Goal: Task Accomplishment & Management: Manage account settings

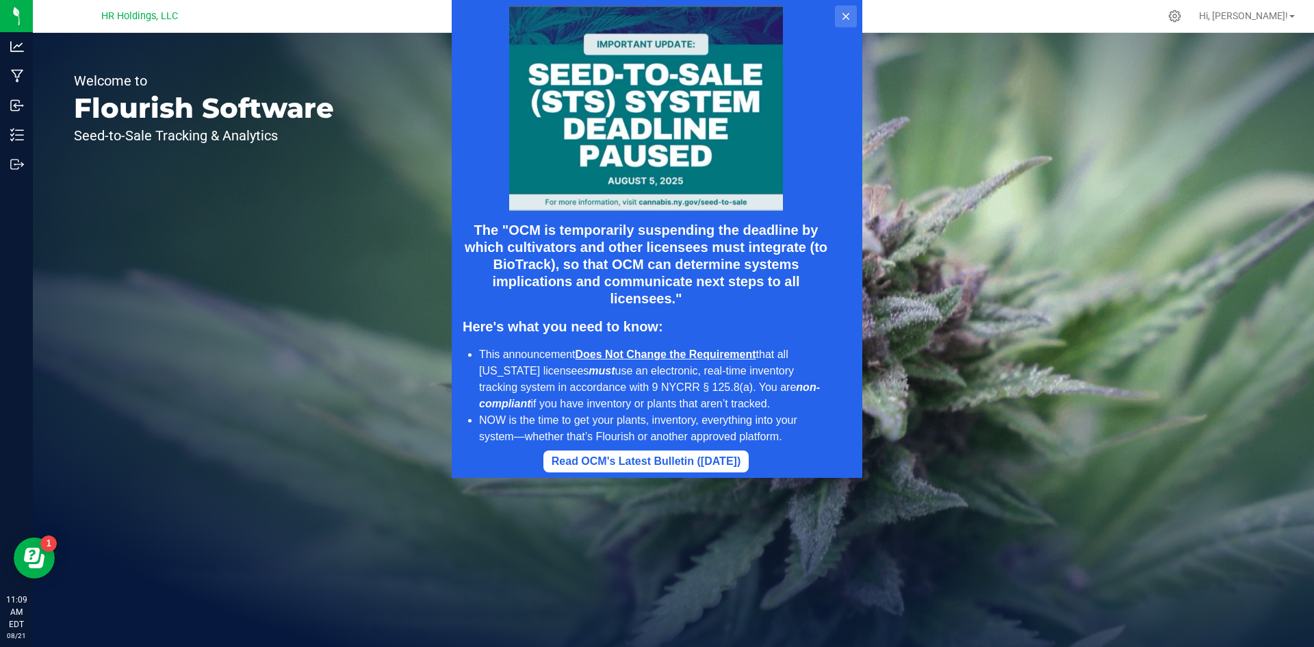
click at [847, 15] on icon at bounding box center [845, 16] width 7 height 7
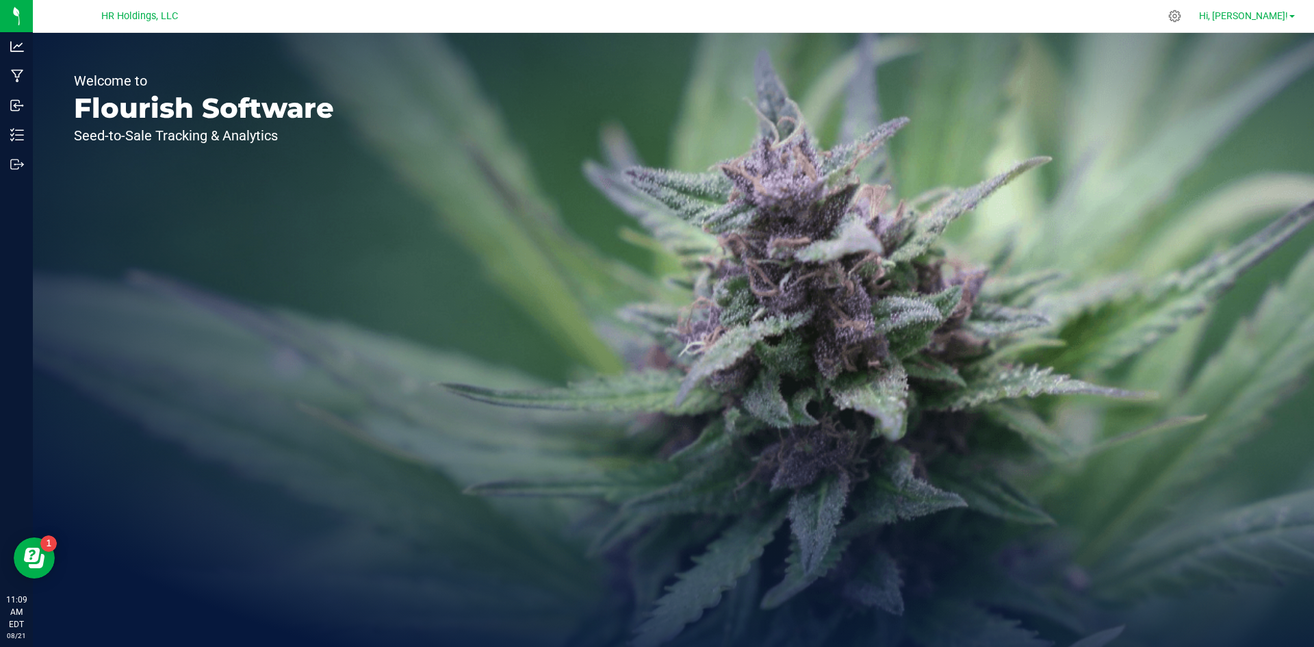
click at [1264, 13] on span "Hi, [PERSON_NAME]!" at bounding box center [1243, 15] width 89 height 11
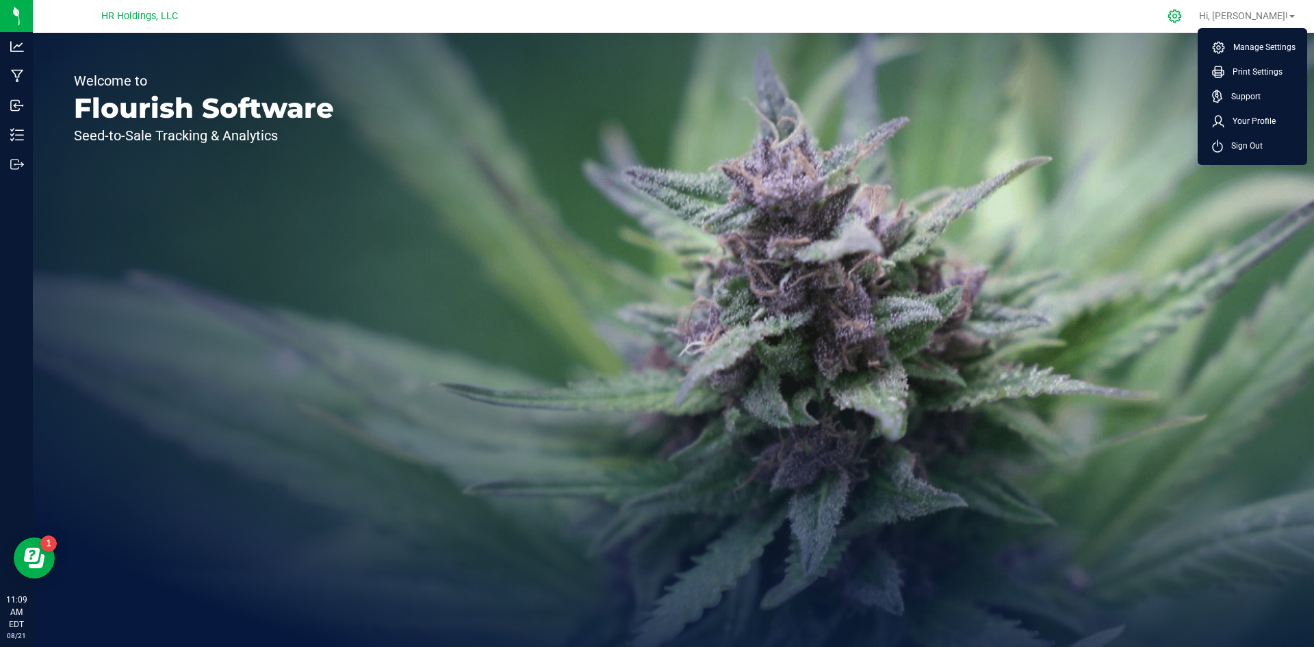
click at [1181, 16] on icon at bounding box center [1174, 16] width 13 height 13
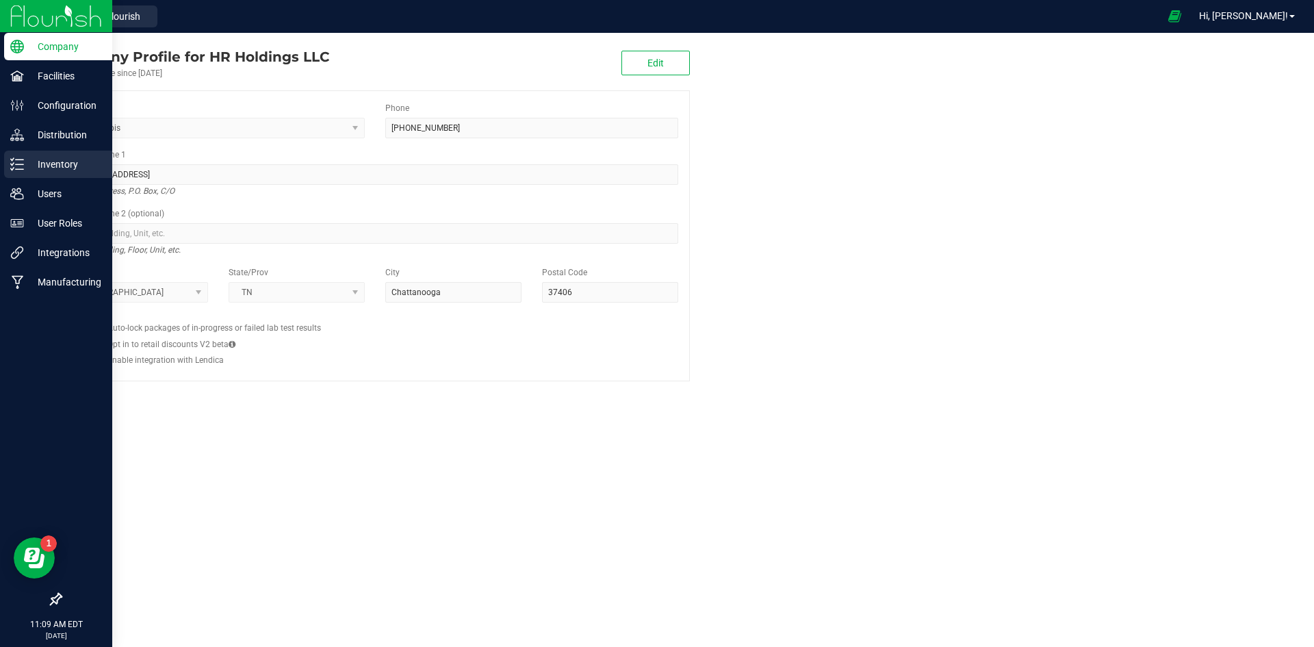
click at [55, 164] on p "Inventory" at bounding box center [65, 164] width 82 height 16
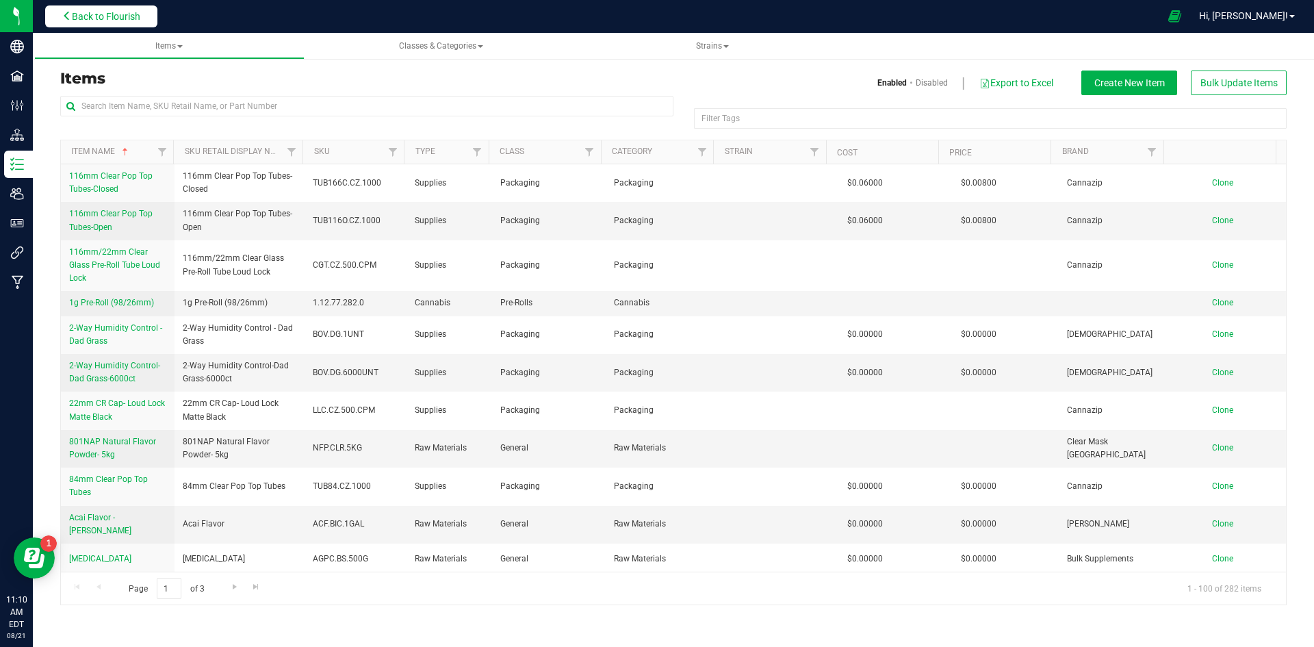
click at [114, 15] on span "Back to Flourish" at bounding box center [106, 16] width 68 height 11
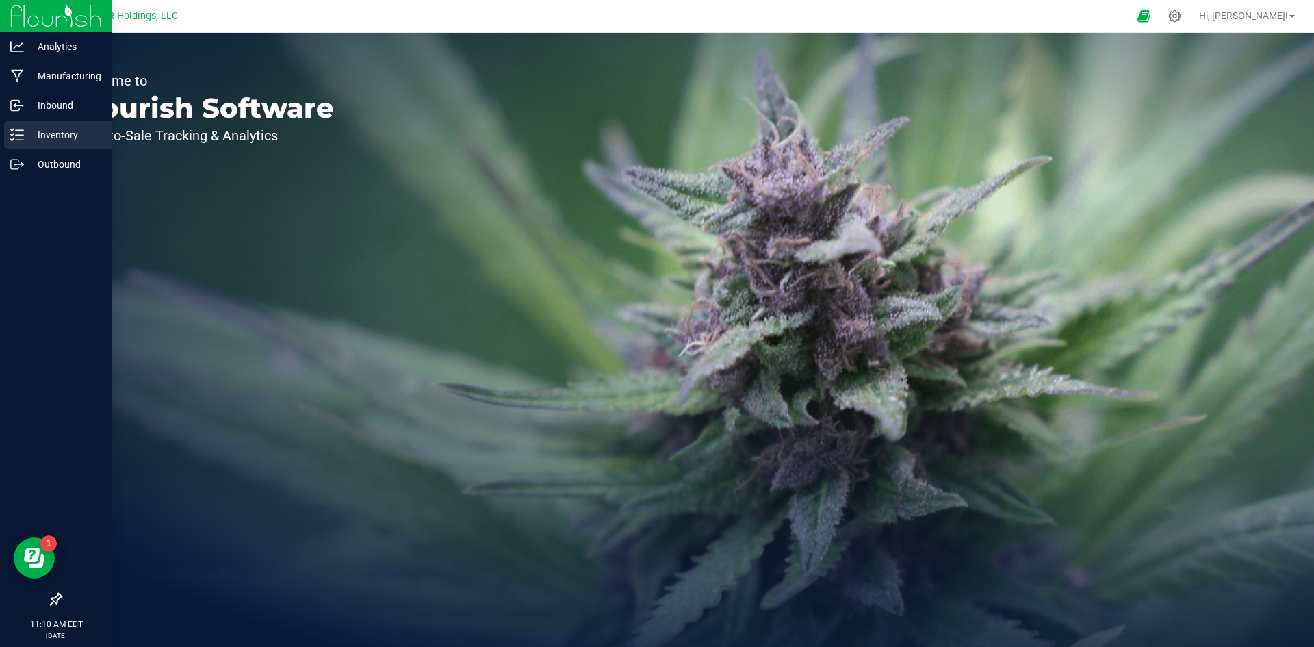
click at [66, 134] on p "Inventory" at bounding box center [65, 135] width 82 height 16
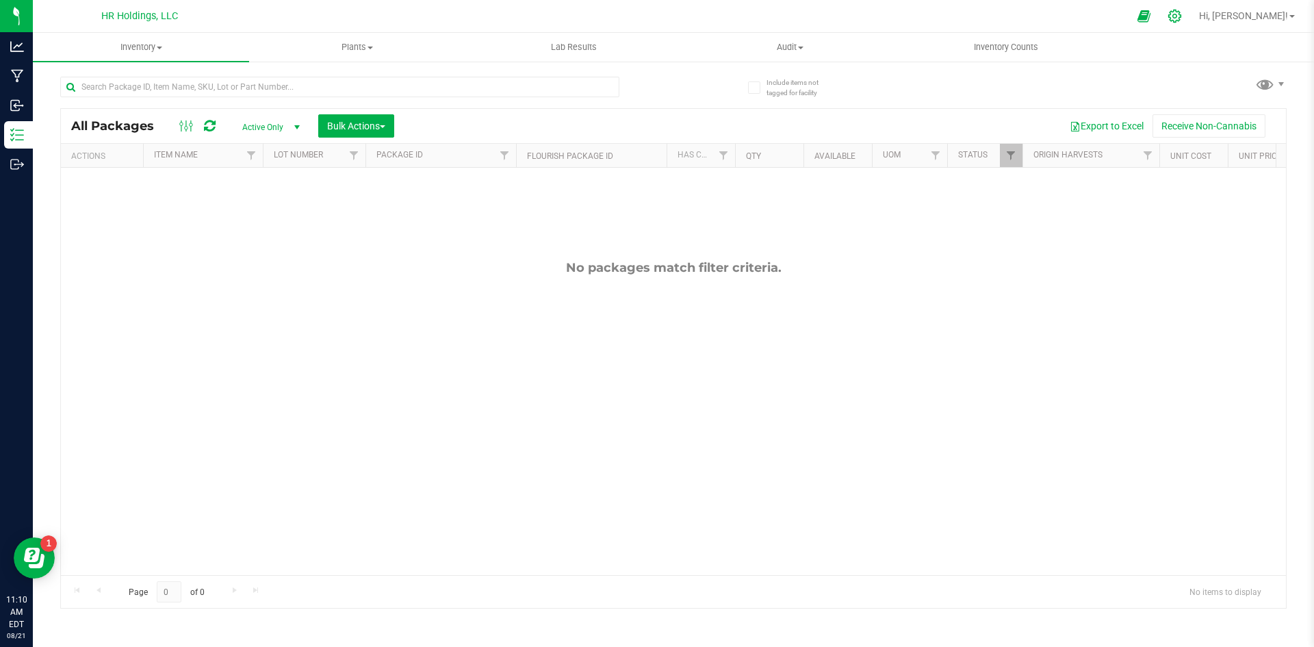
click at [1181, 18] on icon at bounding box center [1174, 16] width 13 height 13
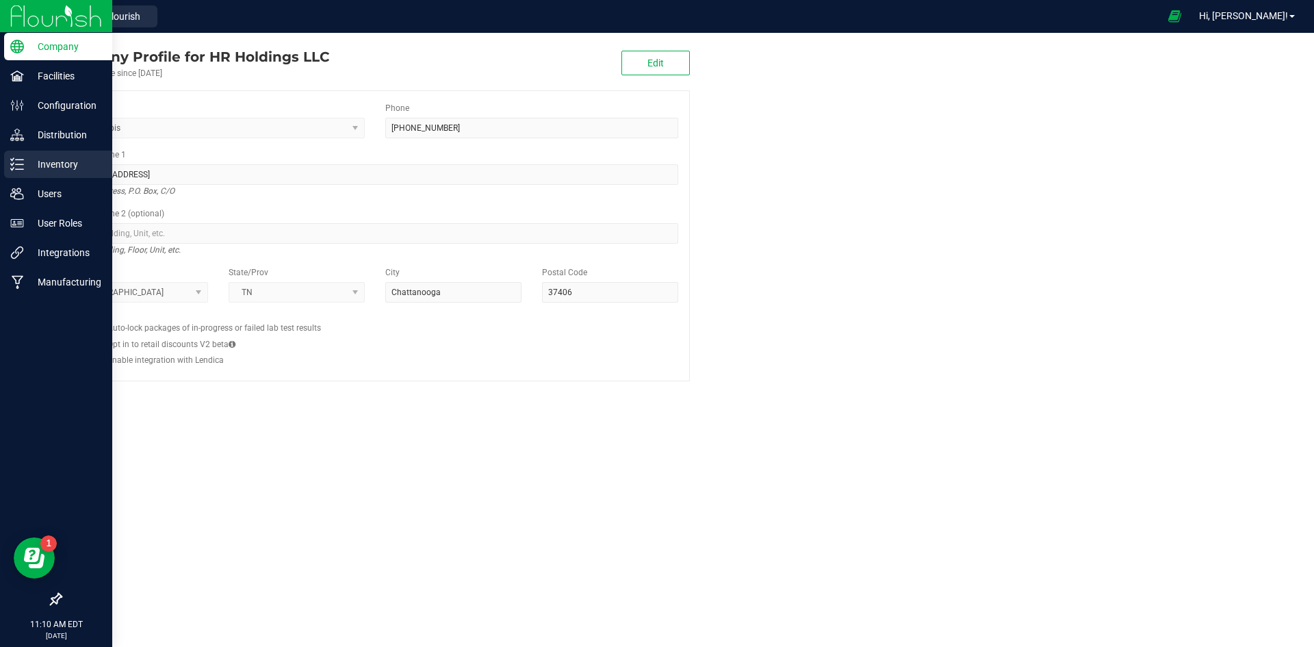
click at [66, 157] on p "Inventory" at bounding box center [65, 164] width 82 height 16
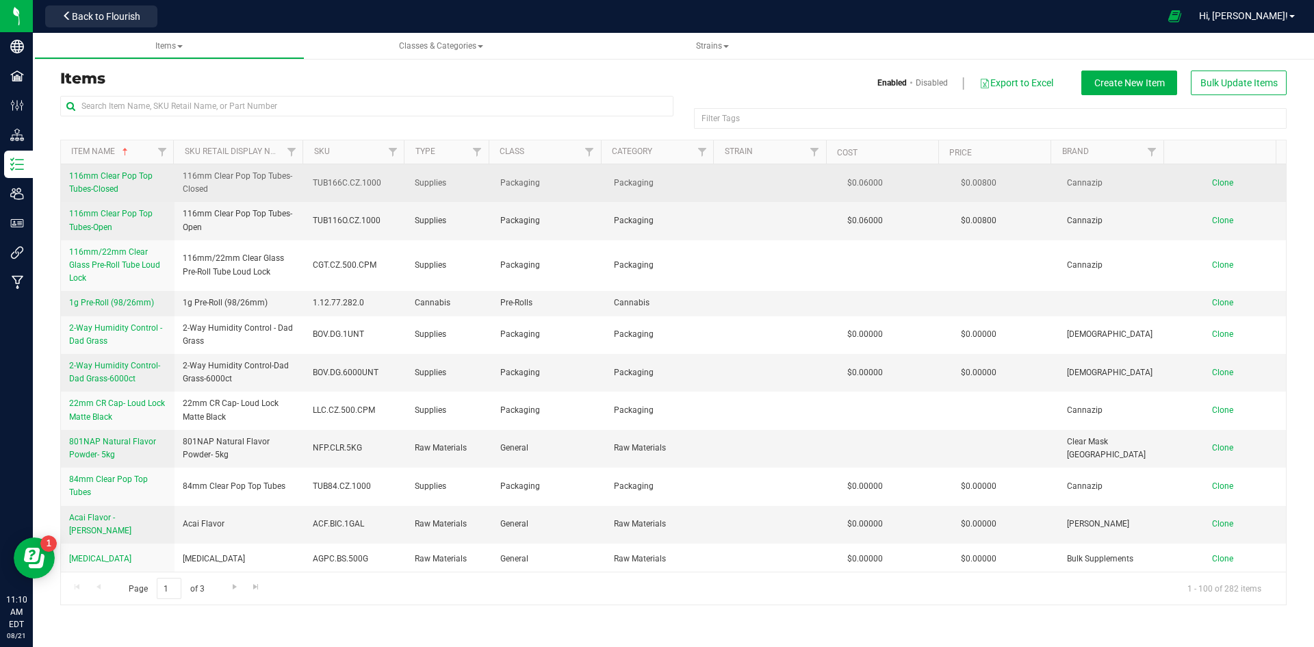
click at [728, 183] on td at bounding box center [776, 183] width 114 height 38
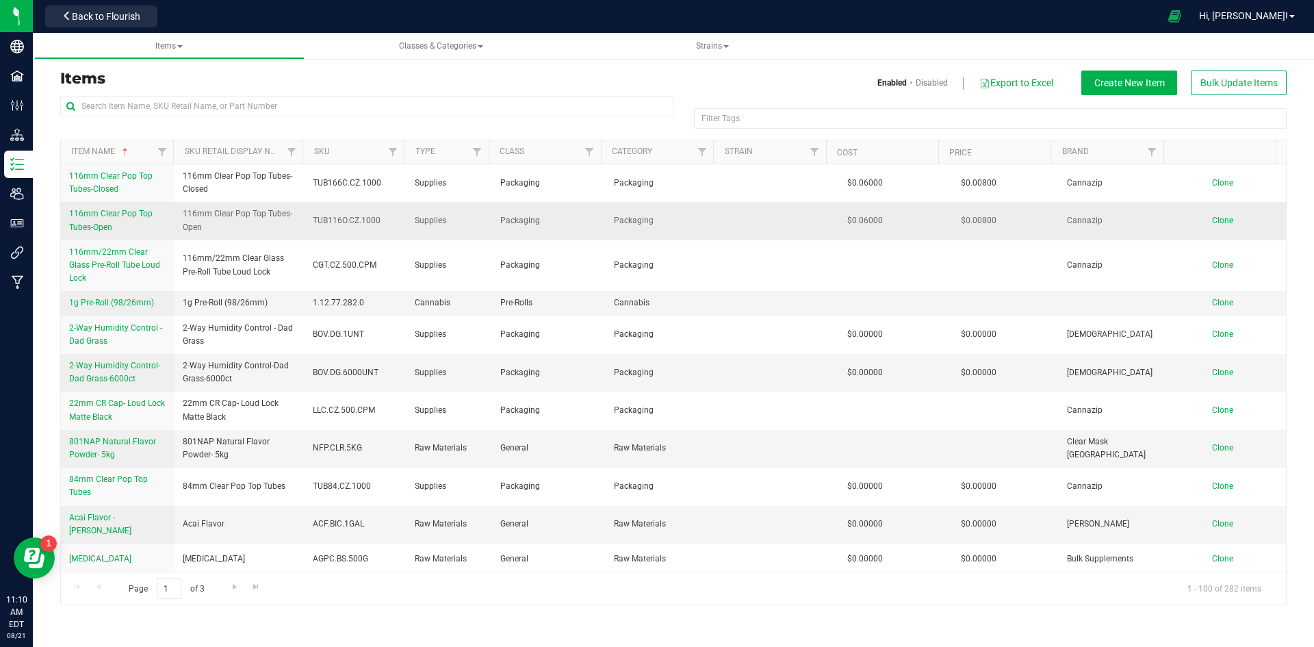
click at [730, 225] on td at bounding box center [776, 221] width 114 height 38
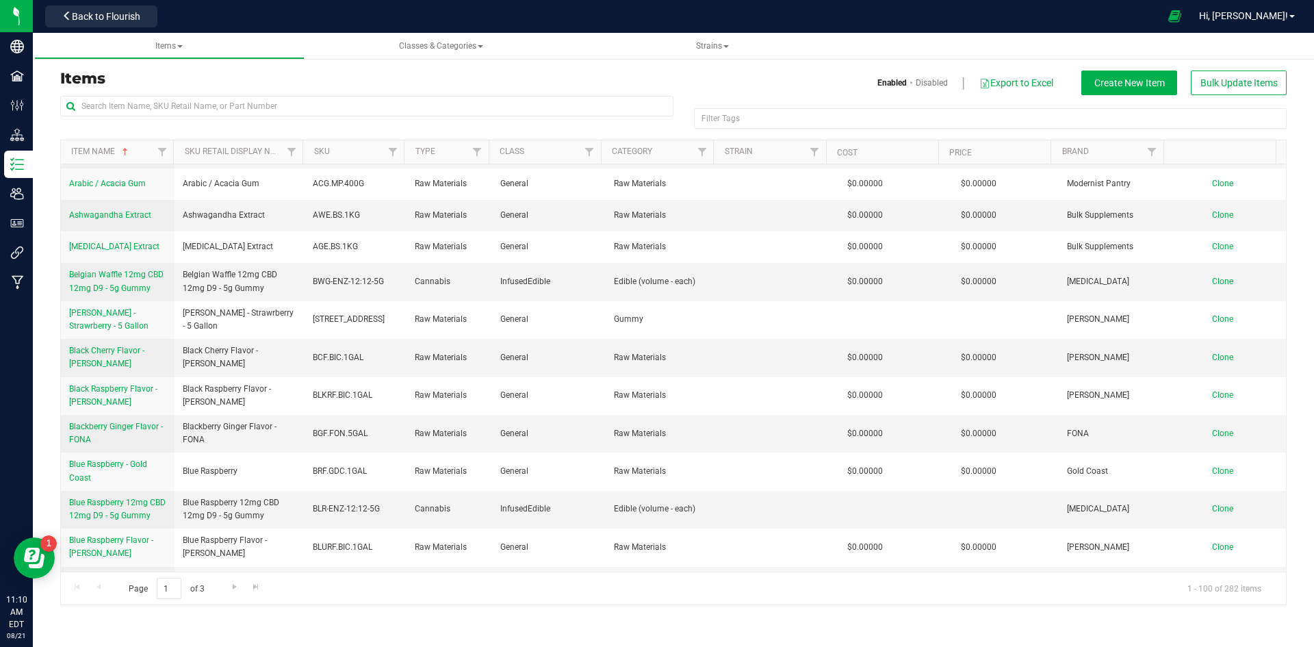
drag, startPoint x: 580, startPoint y: 570, endPoint x: 643, endPoint y: 571, distance: 63.7
click at [643, 571] on div "Item Name Sku Retail Display Name SKU Type Class Category Strain Cost Price Bra…" at bounding box center [673, 372] width 1226 height 465
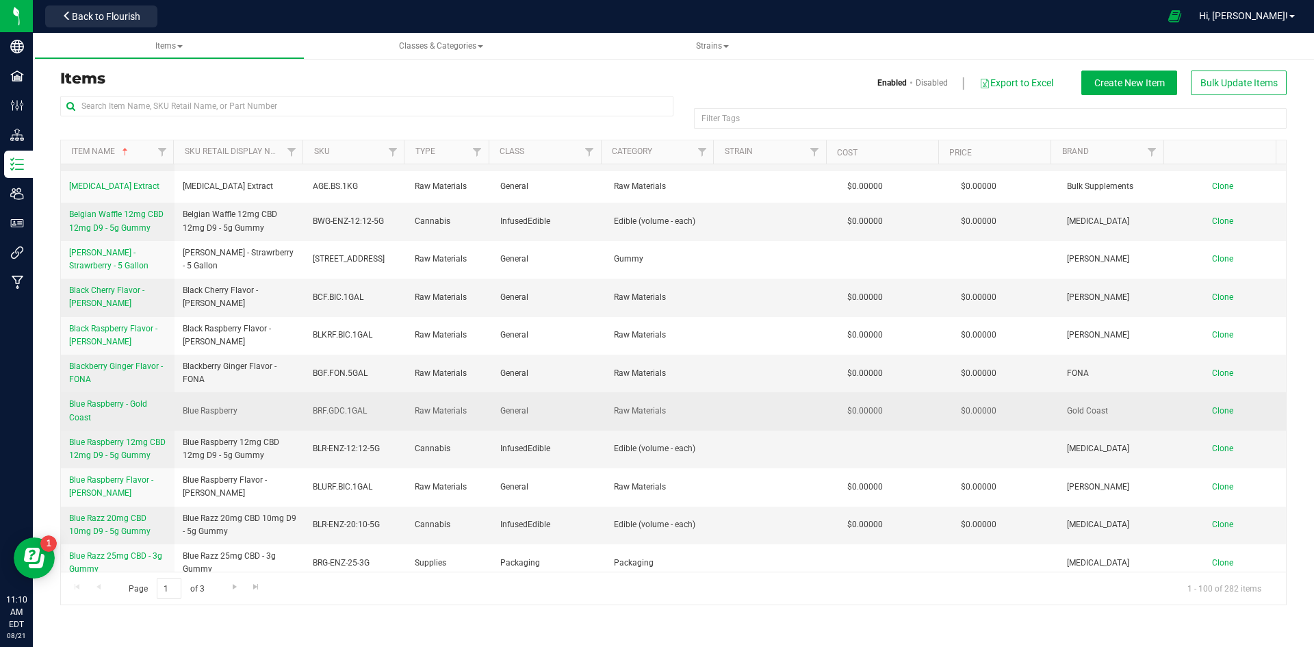
click at [780, 419] on td at bounding box center [776, 411] width 114 height 38
click at [734, 393] on td at bounding box center [776, 411] width 114 height 38
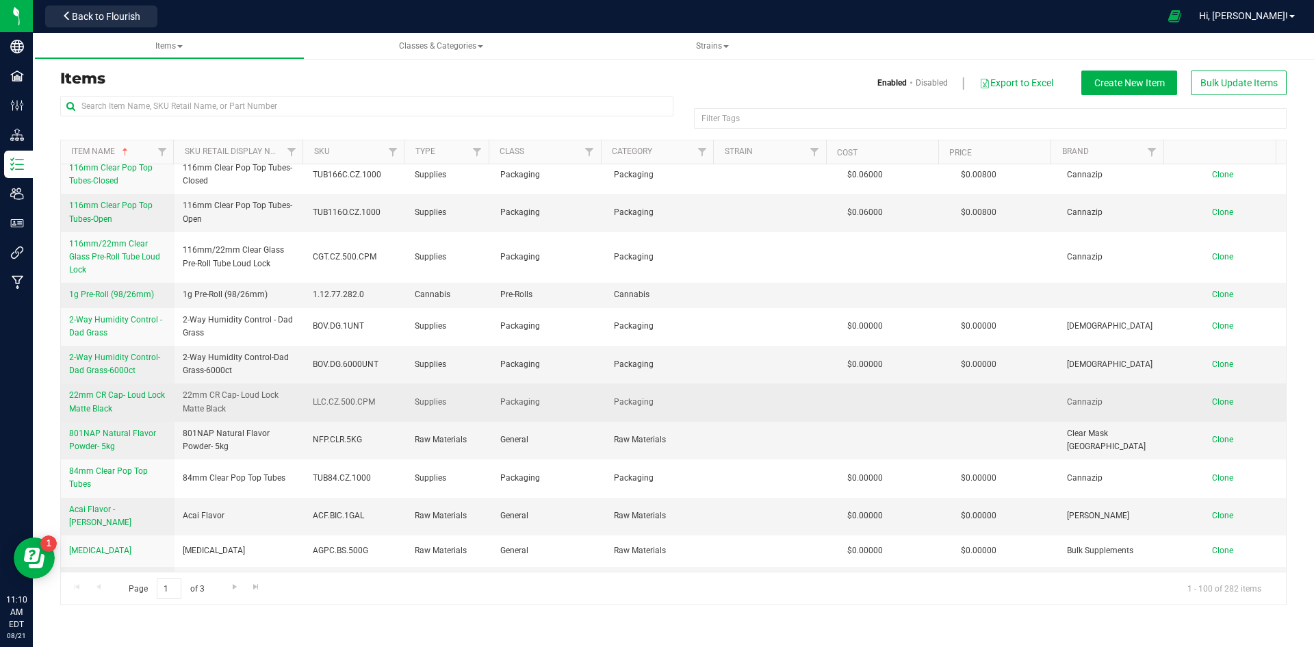
scroll to position [0, 0]
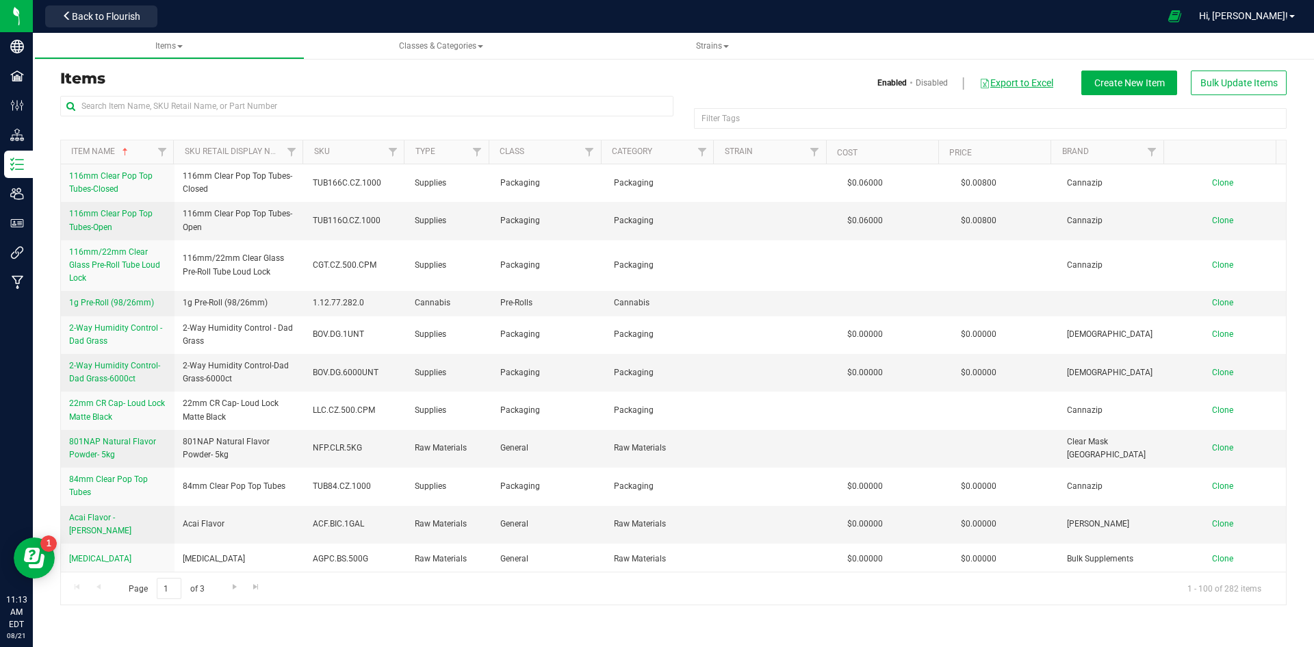
click at [1016, 86] on button "Export to Excel" at bounding box center [1016, 82] width 75 height 23
click at [1280, 21] on span "Hi, [PERSON_NAME]!" at bounding box center [1243, 15] width 89 height 11
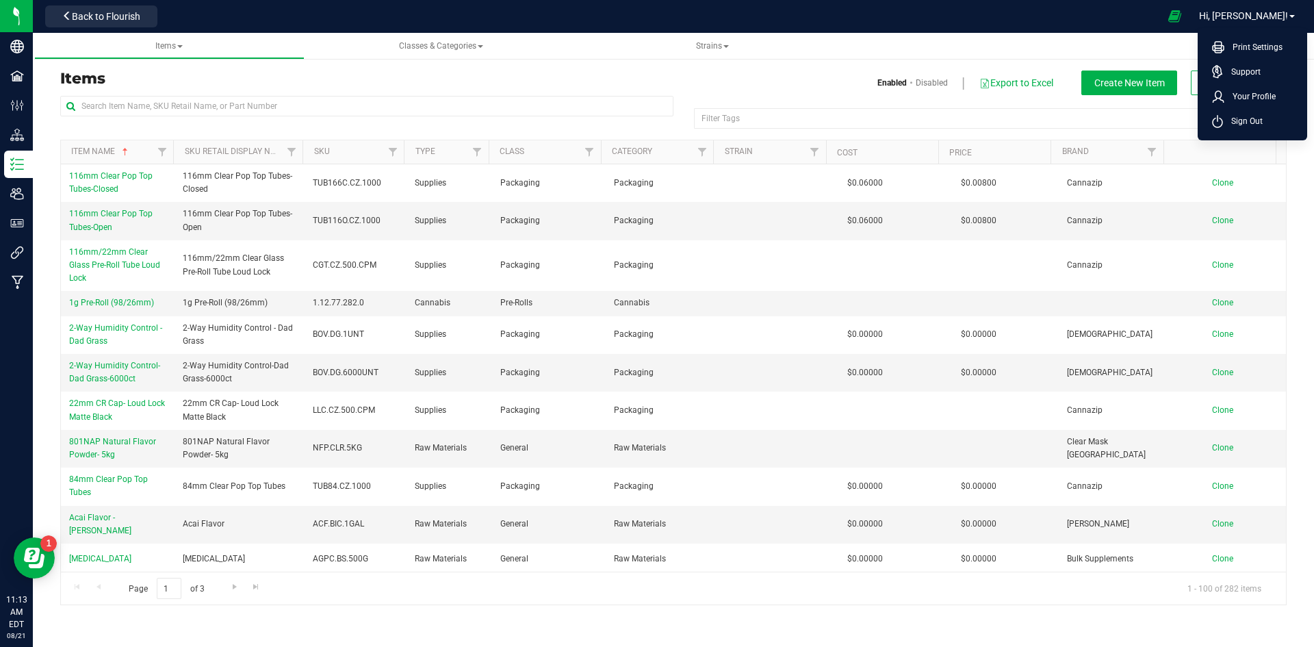
click at [1133, 44] on ul "Items Classes & Categories Strains" at bounding box center [691, 46] width 1314 height 27
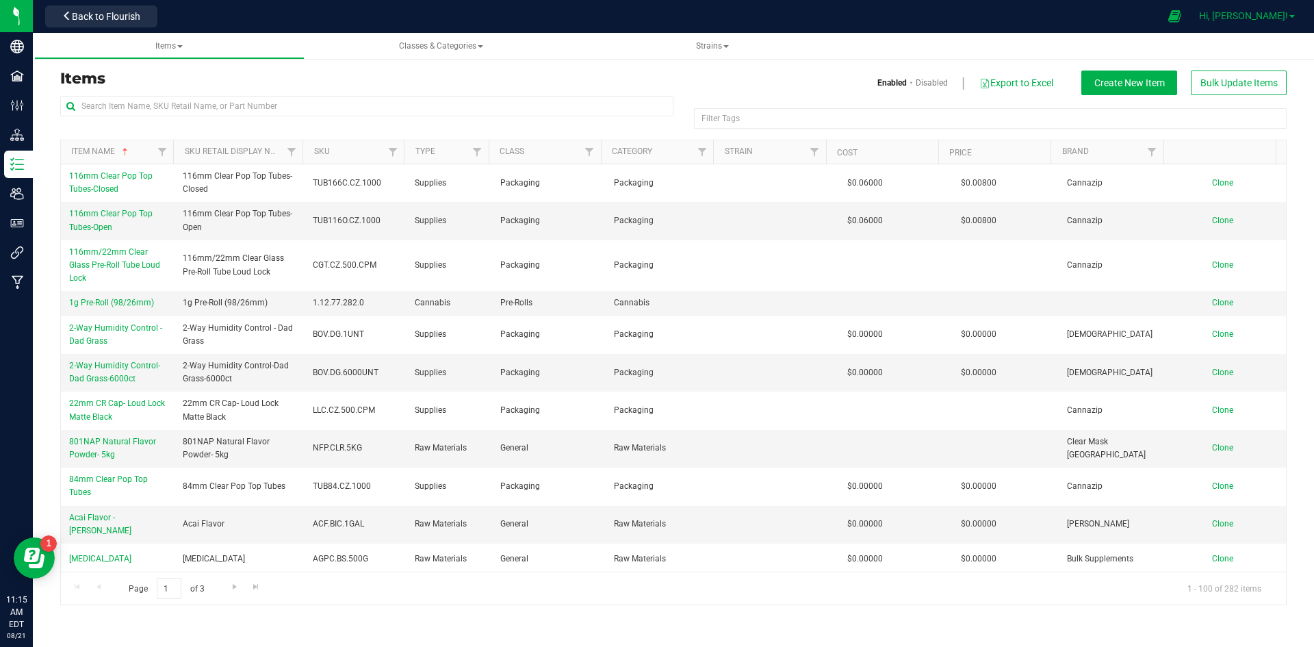
click at [1265, 18] on span "Hi, [PERSON_NAME]!" at bounding box center [1243, 15] width 89 height 11
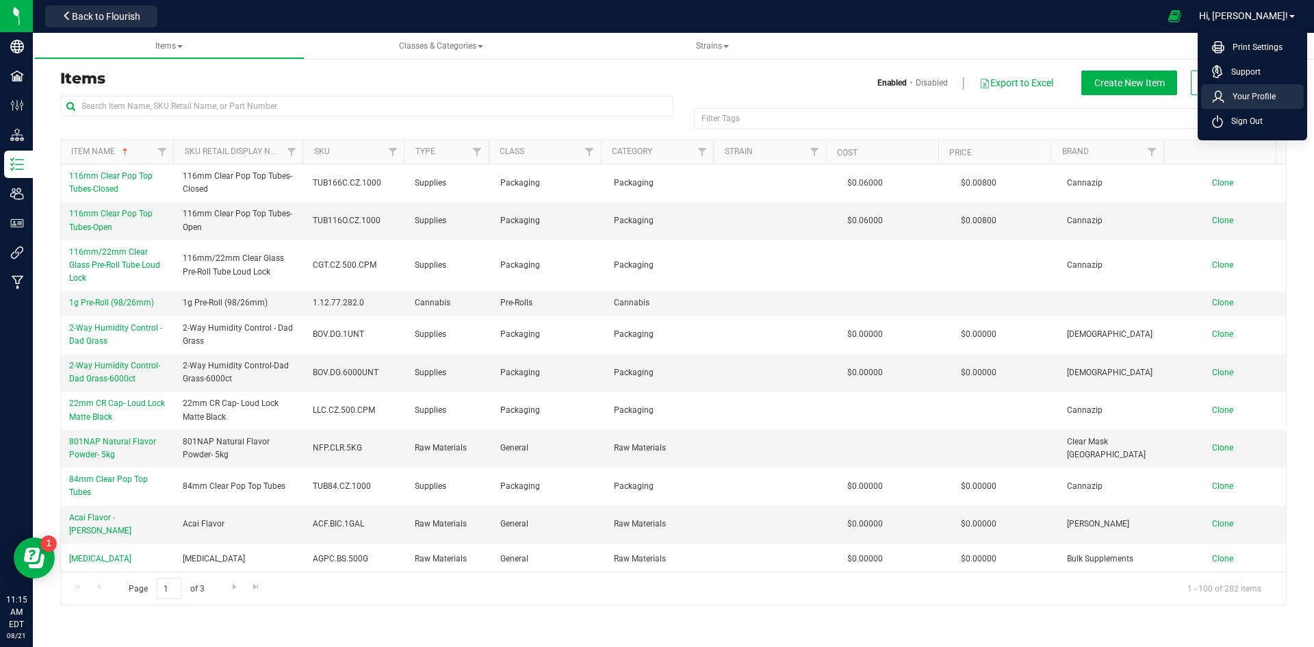
click at [1250, 97] on span "Your Profile" at bounding box center [1249, 97] width 51 height 14
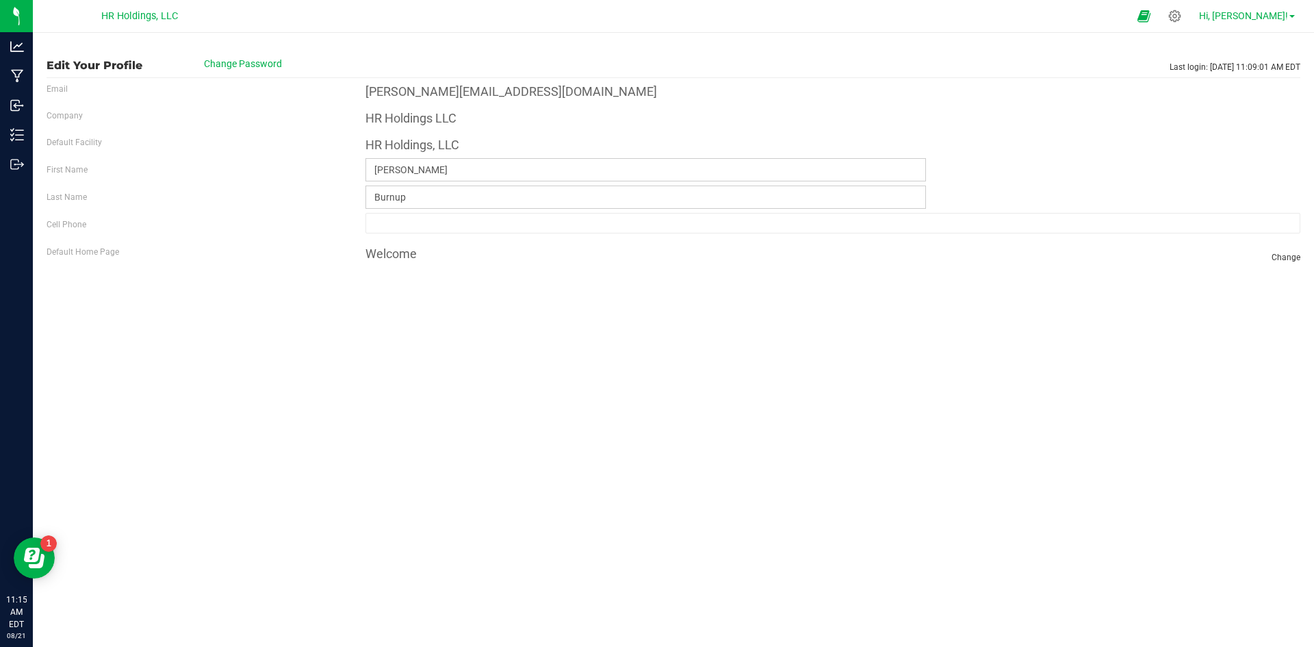
click at [1285, 16] on span "Hi, [PERSON_NAME]!" at bounding box center [1243, 15] width 89 height 11
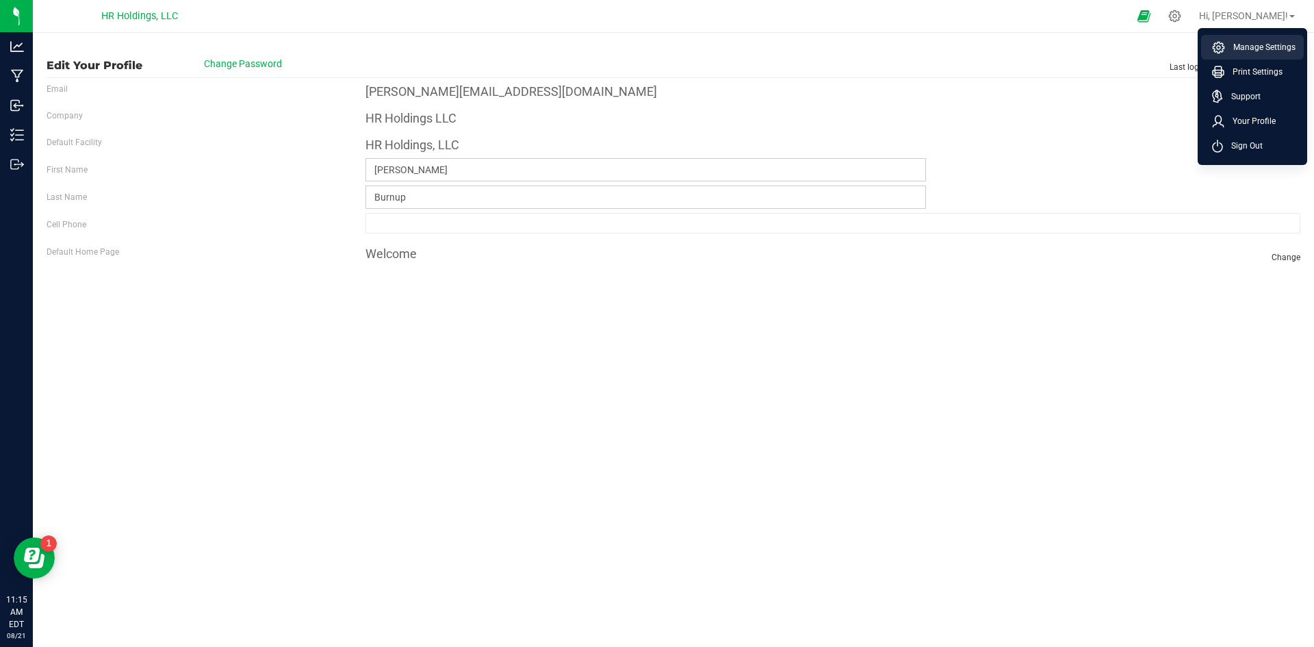
click at [1258, 45] on span "Manage Settings" at bounding box center [1260, 47] width 70 height 14
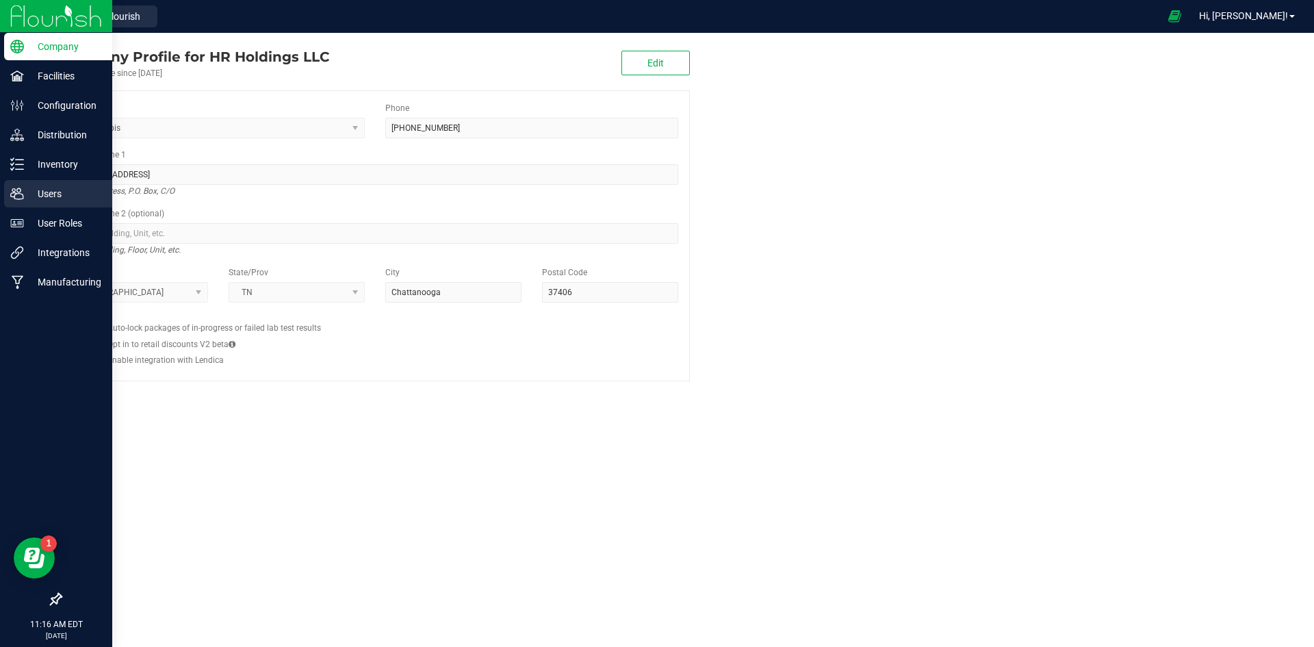
click at [47, 195] on p "Users" at bounding box center [65, 193] width 82 height 16
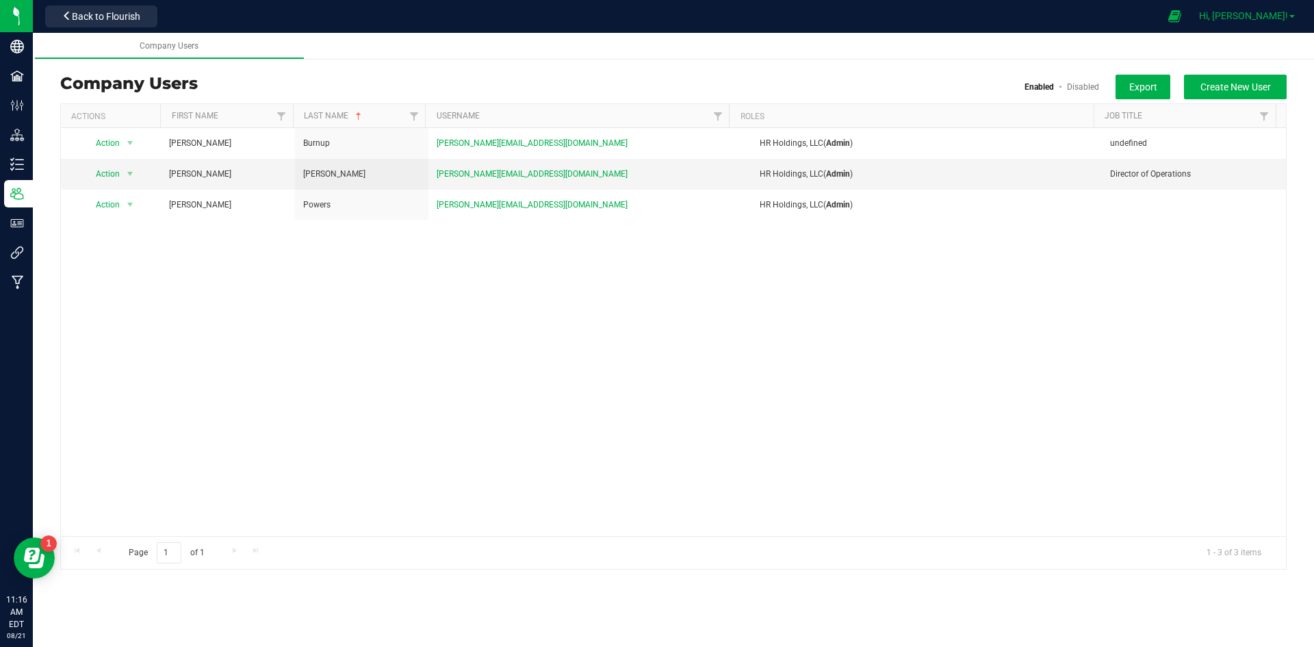
click at [1278, 21] on span "Hi, [PERSON_NAME]!" at bounding box center [1243, 15] width 89 height 11
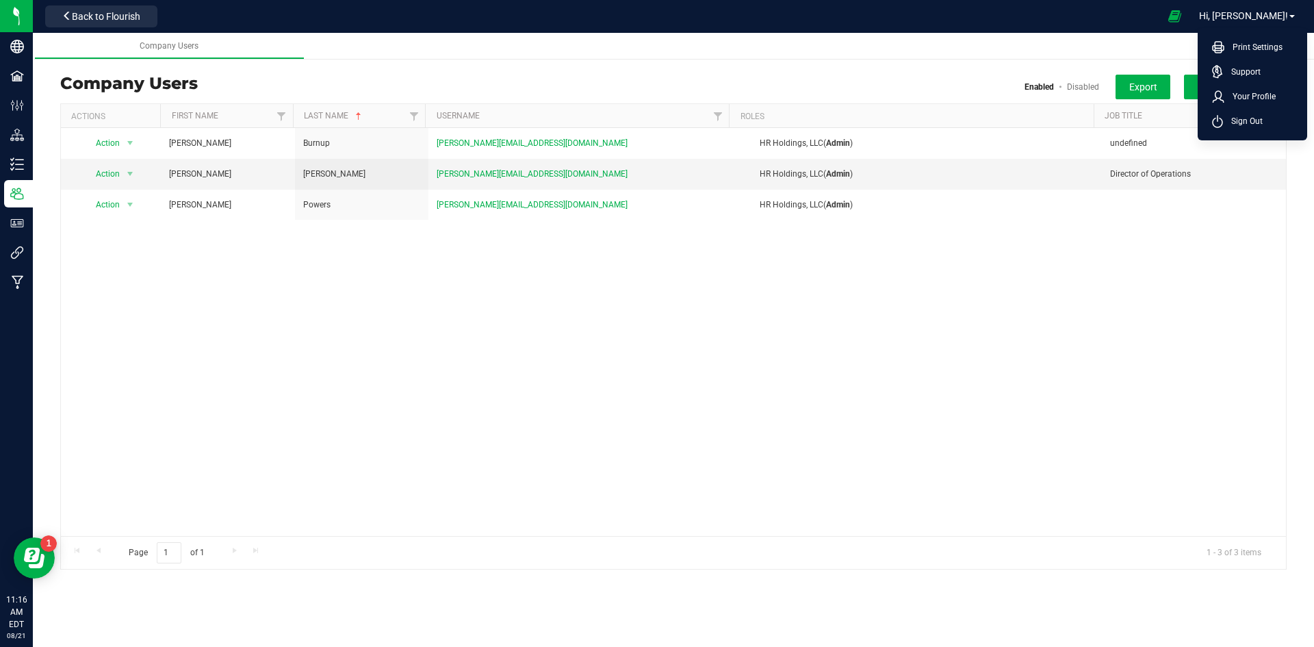
click at [855, 48] on ul "Company Users" at bounding box center [691, 46] width 1314 height 27
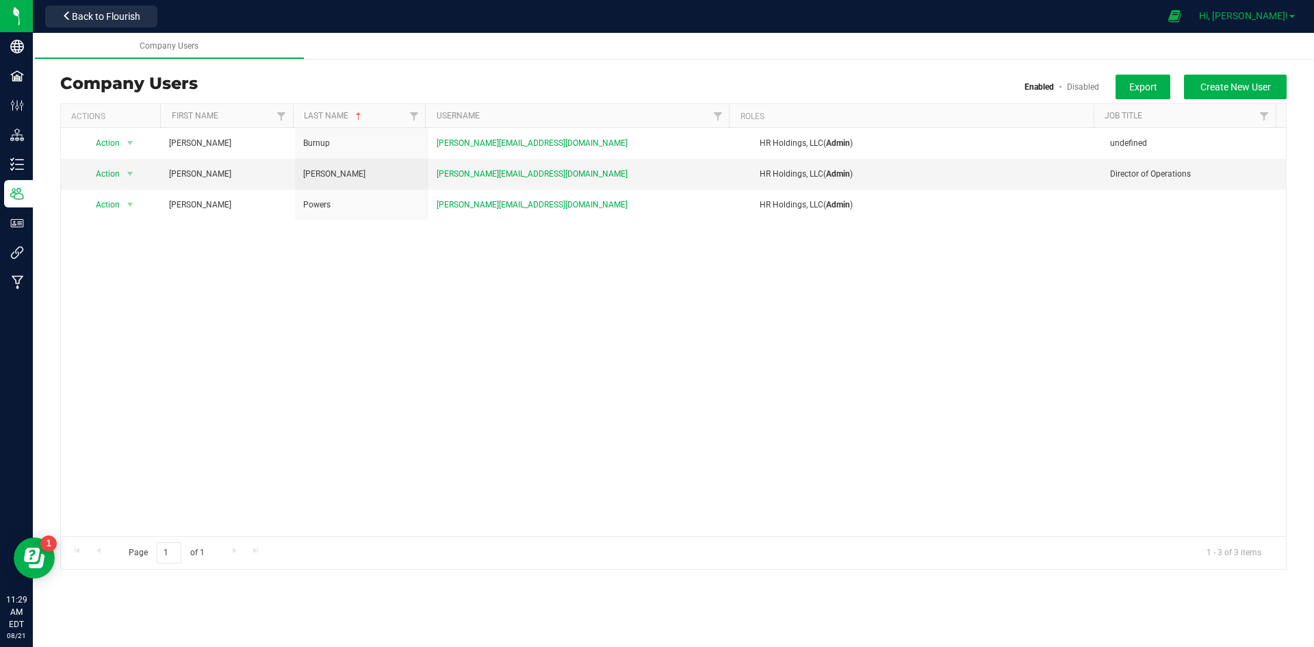
click at [1287, 16] on span "Hi, [PERSON_NAME]!" at bounding box center [1243, 15] width 89 height 11
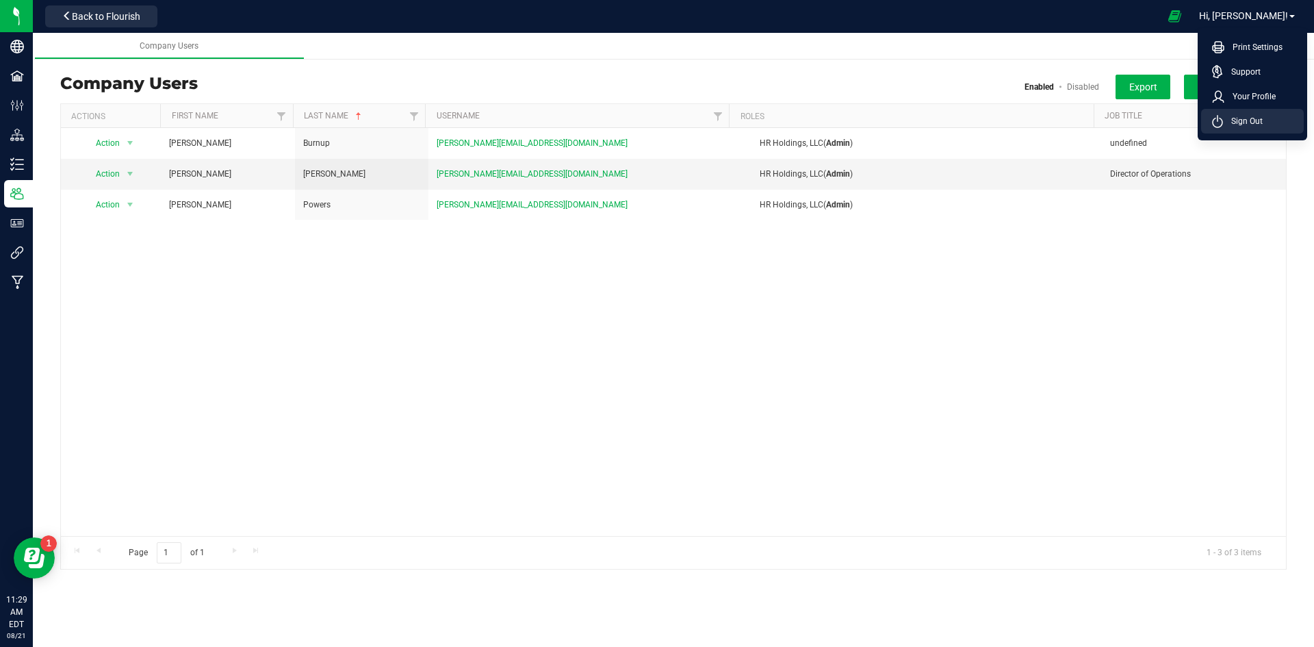
click at [1259, 123] on span "Sign Out" at bounding box center [1243, 121] width 40 height 14
